Goal: Task Accomplishment & Management: Manage account settings

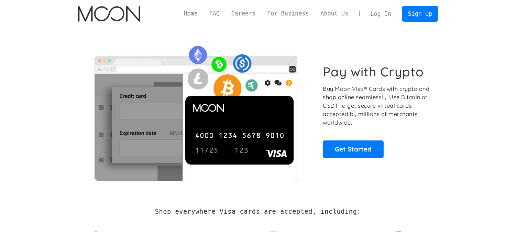
click at [390, 11] on link "Log In" at bounding box center [381, 13] width 32 height 15
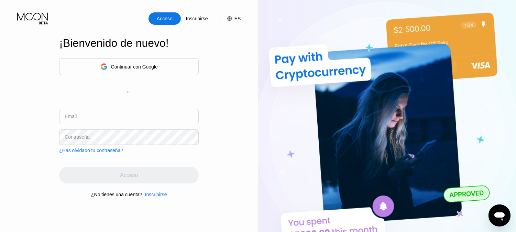
click at [156, 58] on div "Continuar con Google" at bounding box center [129, 66] width 140 height 17
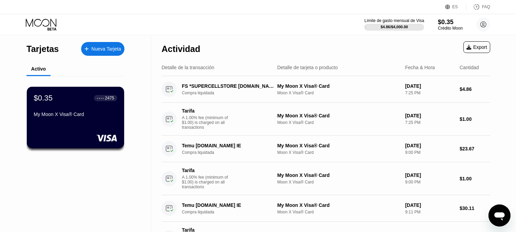
click at [84, 141] on div at bounding box center [76, 137] width 84 height 7
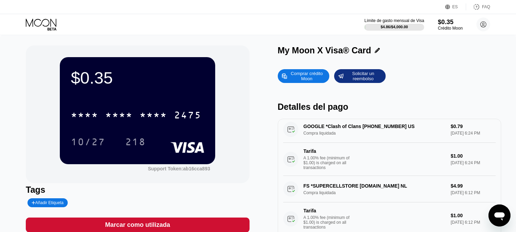
click at [266, 169] on div "$0.35 * * * * * * * * * * * * 2475 10/27 218 Support Token: ab16cca893 Tags Aña…" at bounding box center [258, 142] width 465 height 194
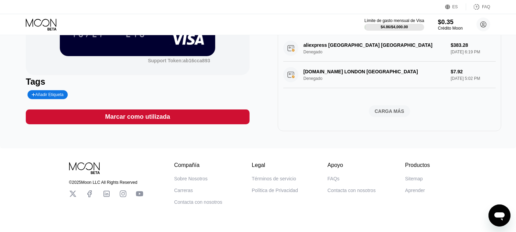
scroll to position [95, 0]
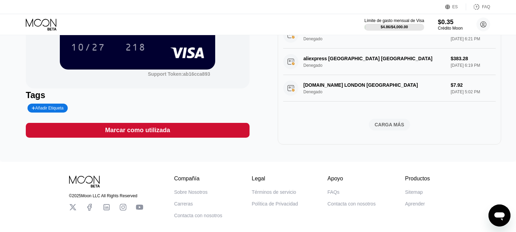
click at [393, 123] on div "CARGA MÁS" at bounding box center [390, 124] width 30 height 6
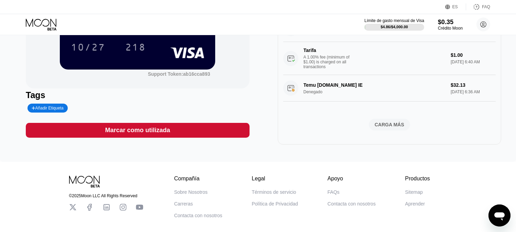
scroll to position [1159, 0]
click at [389, 124] on div "CARGA MÁS" at bounding box center [390, 124] width 30 height 6
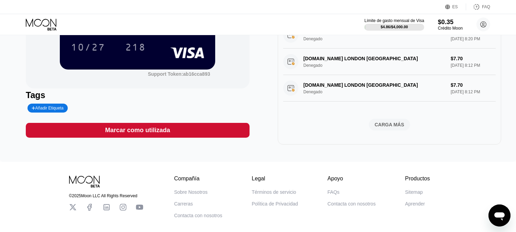
scroll to position [1513, 0]
click at [388, 125] on div "CARGA MÁS" at bounding box center [390, 124] width 30 height 6
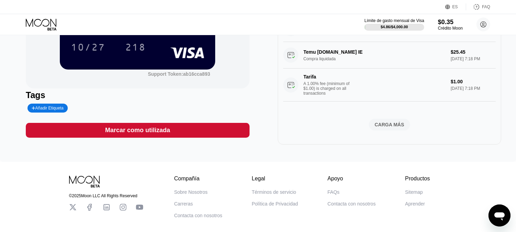
scroll to position [1868, 0]
click at [395, 121] on div "CARGA MÁS" at bounding box center [390, 124] width 30 height 6
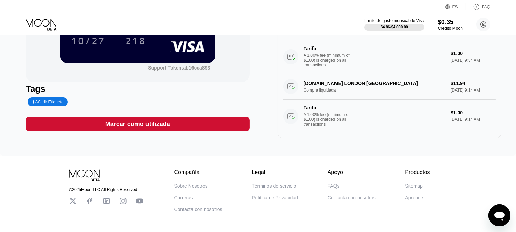
scroll to position [56, 0]
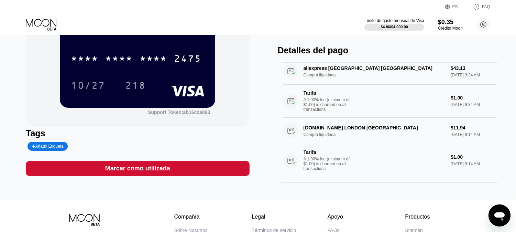
click at [320, 45] on div "Comprar crédito Moon Solicitar un reembolso Detalles del pago FS *SUPERCELLSTOR…" at bounding box center [390, 95] width 224 height 173
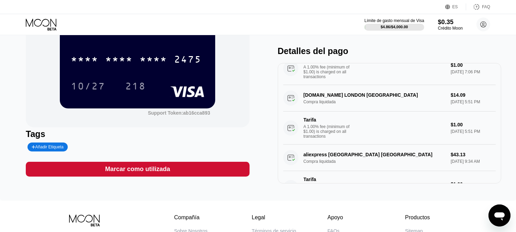
scroll to position [0, 0]
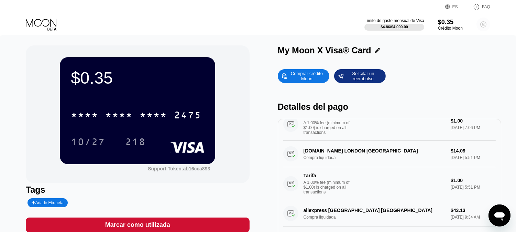
click at [481, 22] on icon at bounding box center [484, 25] width 6 height 6
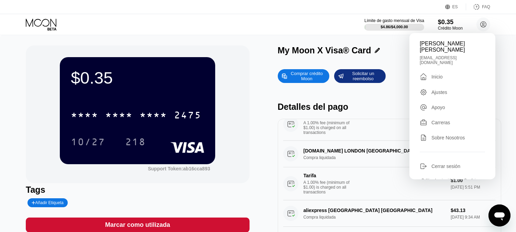
click at [430, 170] on div "Cerrar sesión" at bounding box center [452, 166] width 65 height 8
